Goal: Information Seeking & Learning: Check status

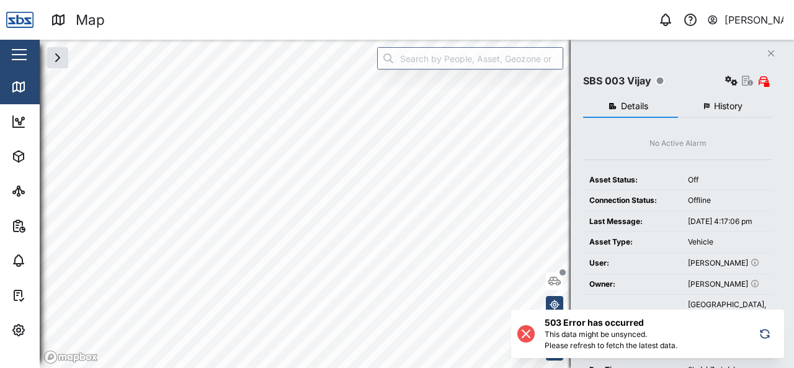
click at [529, 334] on icon at bounding box center [526, 333] width 15 height 15
click at [768, 334] on icon "button" at bounding box center [765, 333] width 12 height 15
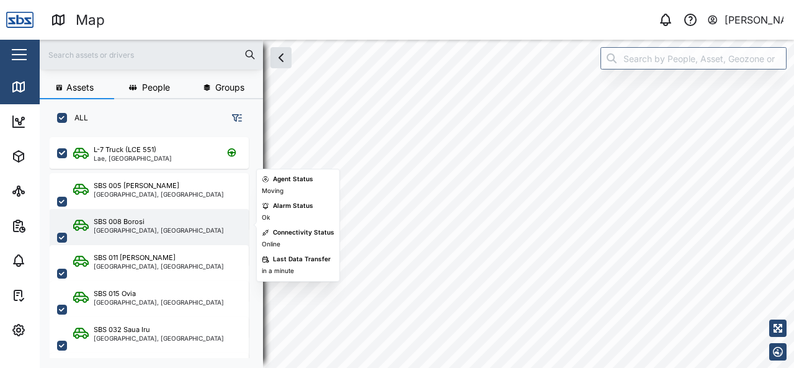
click at [145, 222] on div "SBS 008 Borosi" at bounding box center [159, 222] width 130 height 11
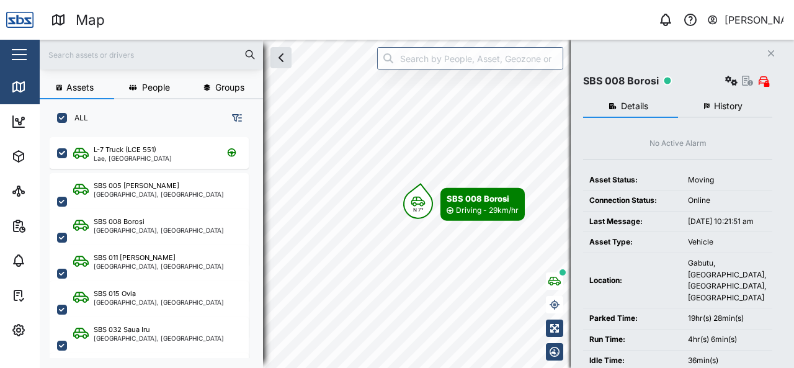
click at [718, 102] on span "History" at bounding box center [728, 106] width 29 height 9
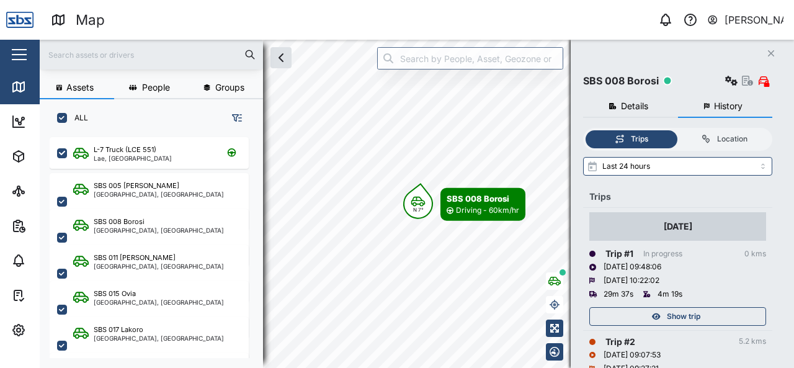
click at [688, 312] on span "Show trip" at bounding box center [684, 316] width 34 height 17
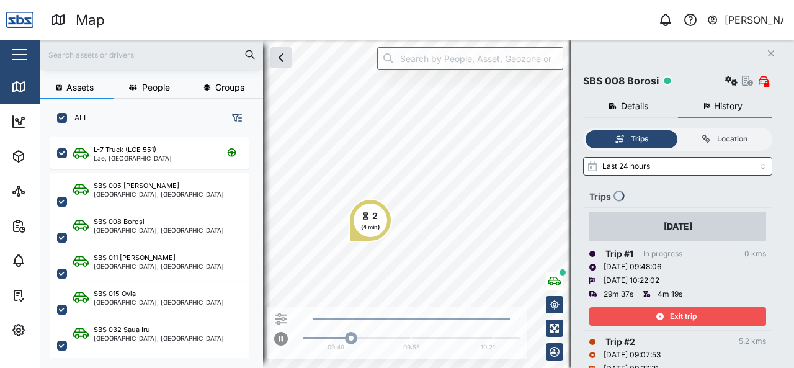
click at [591, 188] on div "Assets People Groups ALL L-7 Truck (LCE 551) Lae, Momase Region SBS 005 Emmanue…" at bounding box center [417, 204] width 755 height 328
click at [634, 308] on div "Exit trip" at bounding box center [676, 316] width 161 height 17
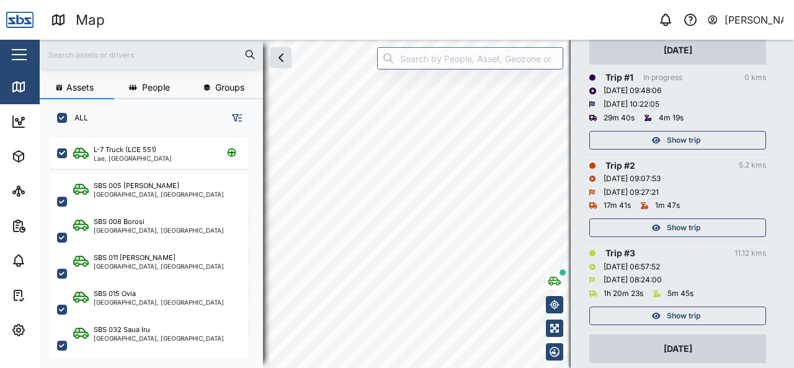
scroll to position [186, 0]
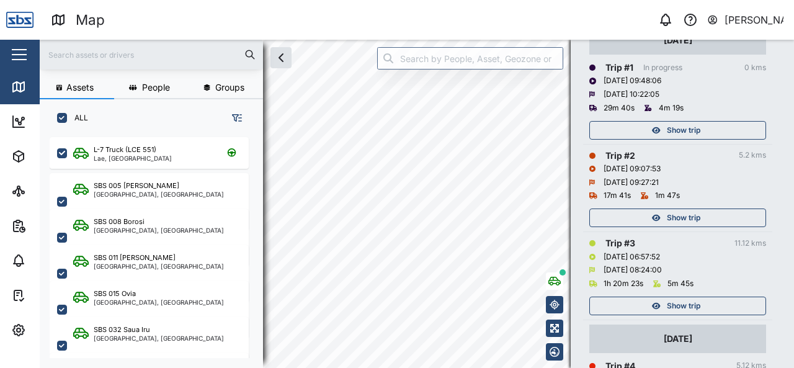
click at [680, 219] on span "Show trip" at bounding box center [684, 217] width 34 height 17
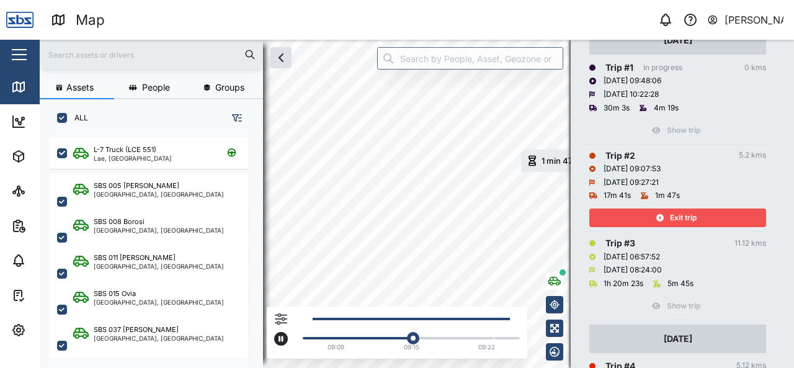
click at [479, 335] on div "09:09 09:15 09:22" at bounding box center [408, 335] width 223 height 39
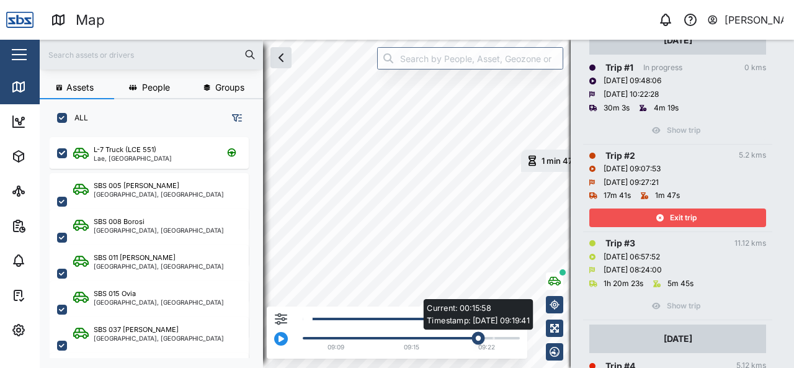
click at [482, 337] on div "Current: 00:15:58 Timestamp: 02/10/25 09:19:41" at bounding box center [411, 338] width 205 height 2
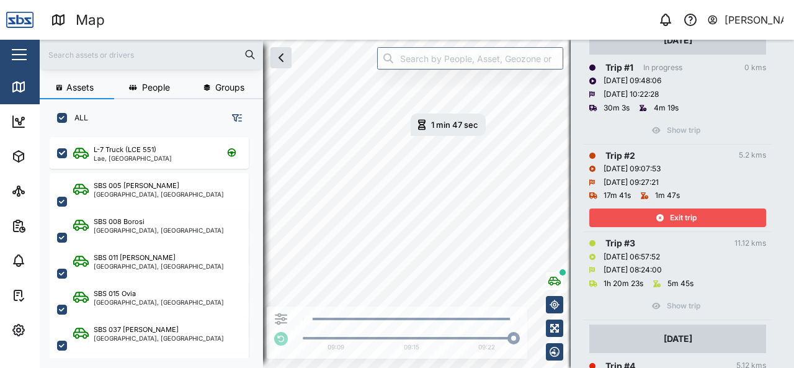
click at [657, 215] on icon "button" at bounding box center [660, 217] width 7 height 7
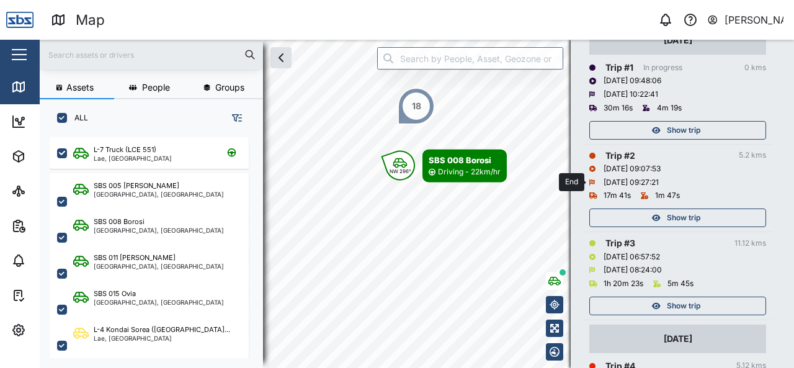
scroll to position [62, 0]
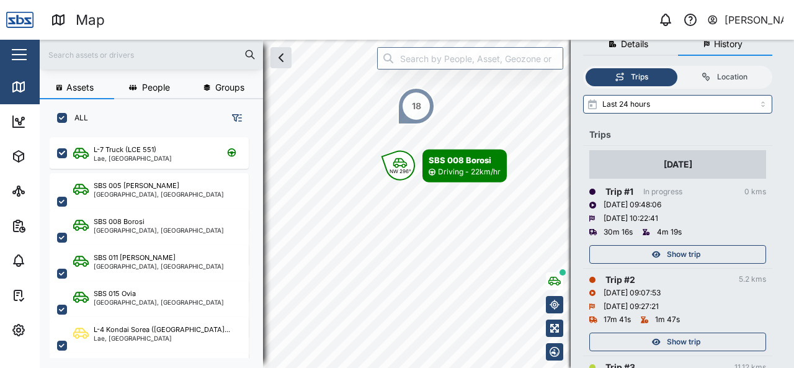
click at [692, 258] on span "Show trip" at bounding box center [684, 254] width 34 height 17
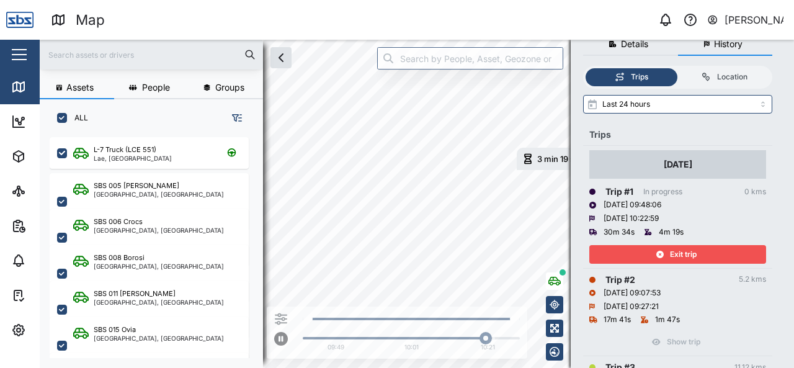
click at [571, 226] on div "Assets People Groups ALL L-7 Truck (LCE 551) Lae, Momase Region SBS 005 Emmanue…" at bounding box center [417, 204] width 755 height 328
click at [705, 255] on div "Exit trip" at bounding box center [676, 254] width 161 height 17
